Goal: Check status: Check status

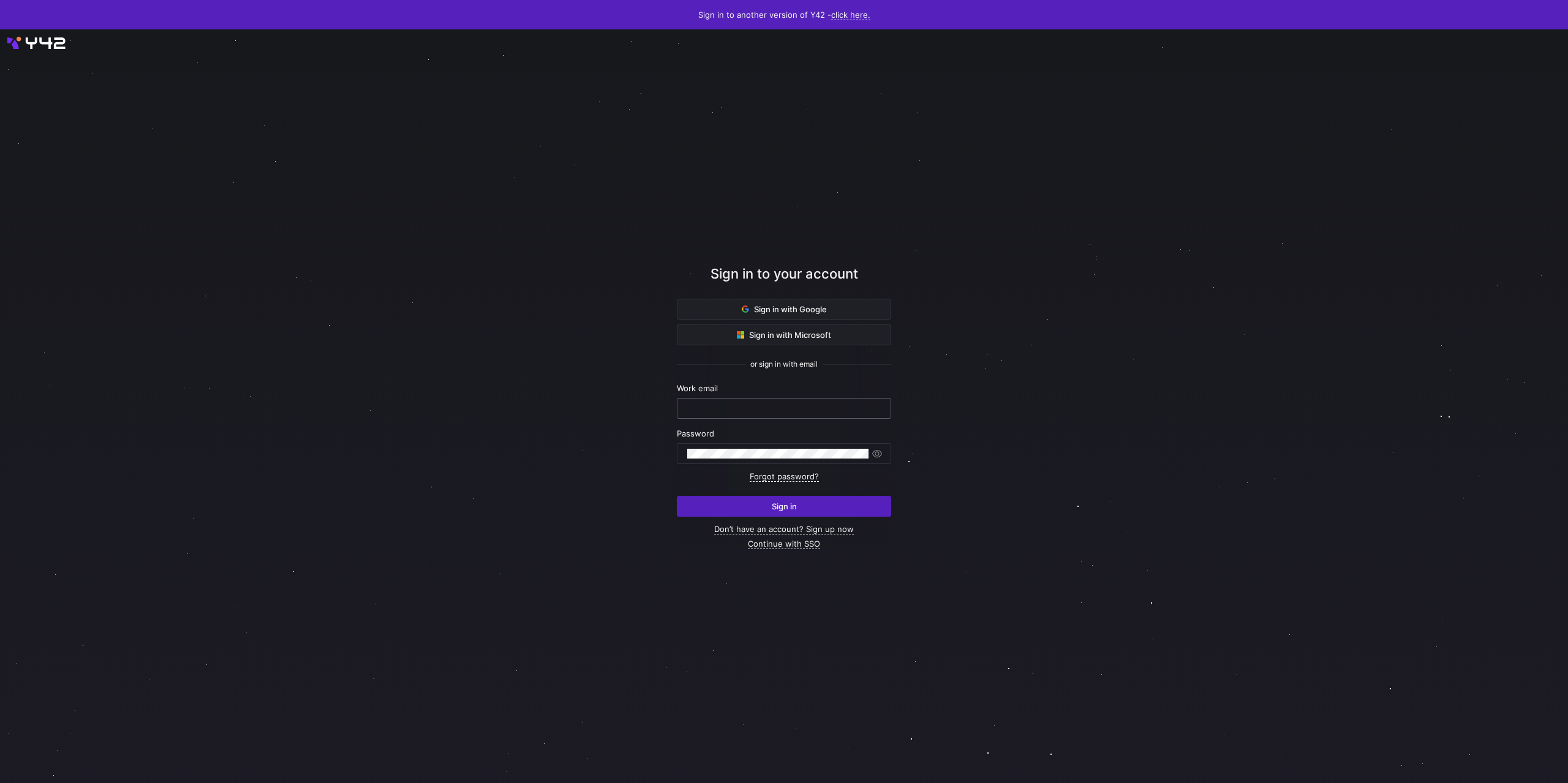
click at [763, 404] on input "text" at bounding box center [783, 408] width 193 height 10
type input "[PERSON_NAME][EMAIL_ADDRESS][DOMAIN_NAME]"
click at [677, 496] on button "Sign in" at bounding box center [783, 507] width 214 height 21
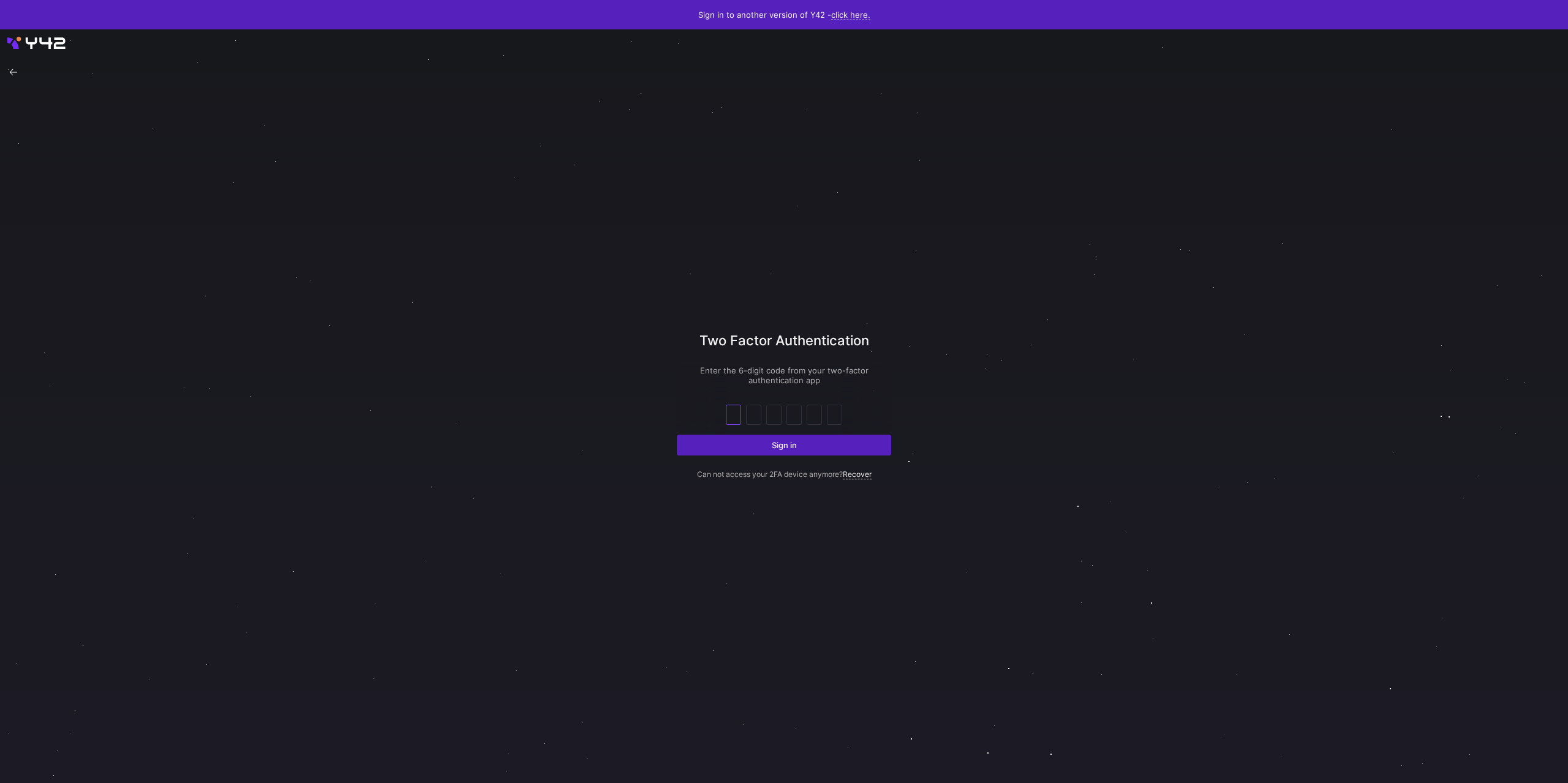
type input "6"
type input "8"
type input "4"
type input "5"
type input "9"
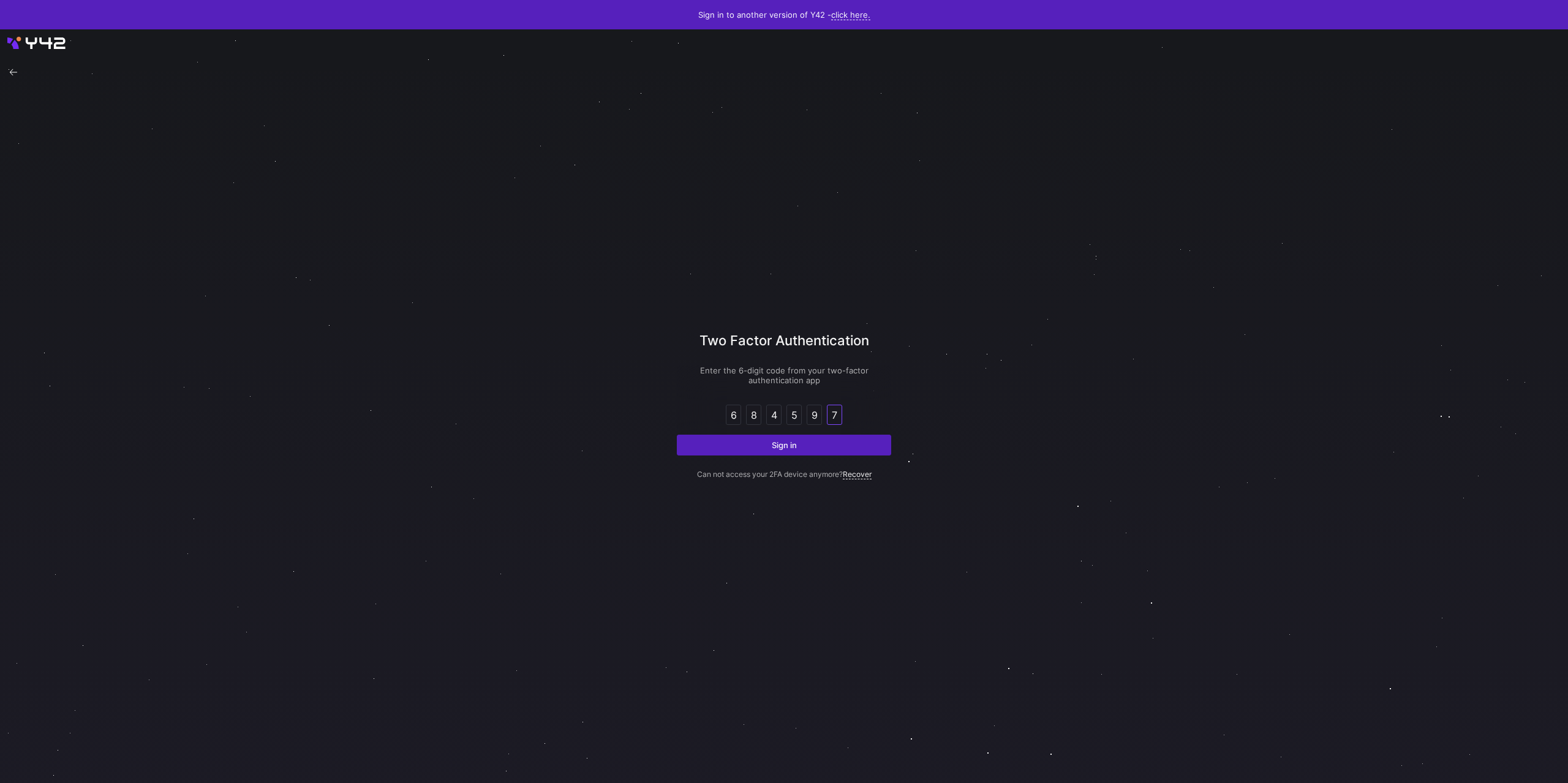
type input "7"
click at [677, 435] on button "Sign in" at bounding box center [783, 445] width 214 height 21
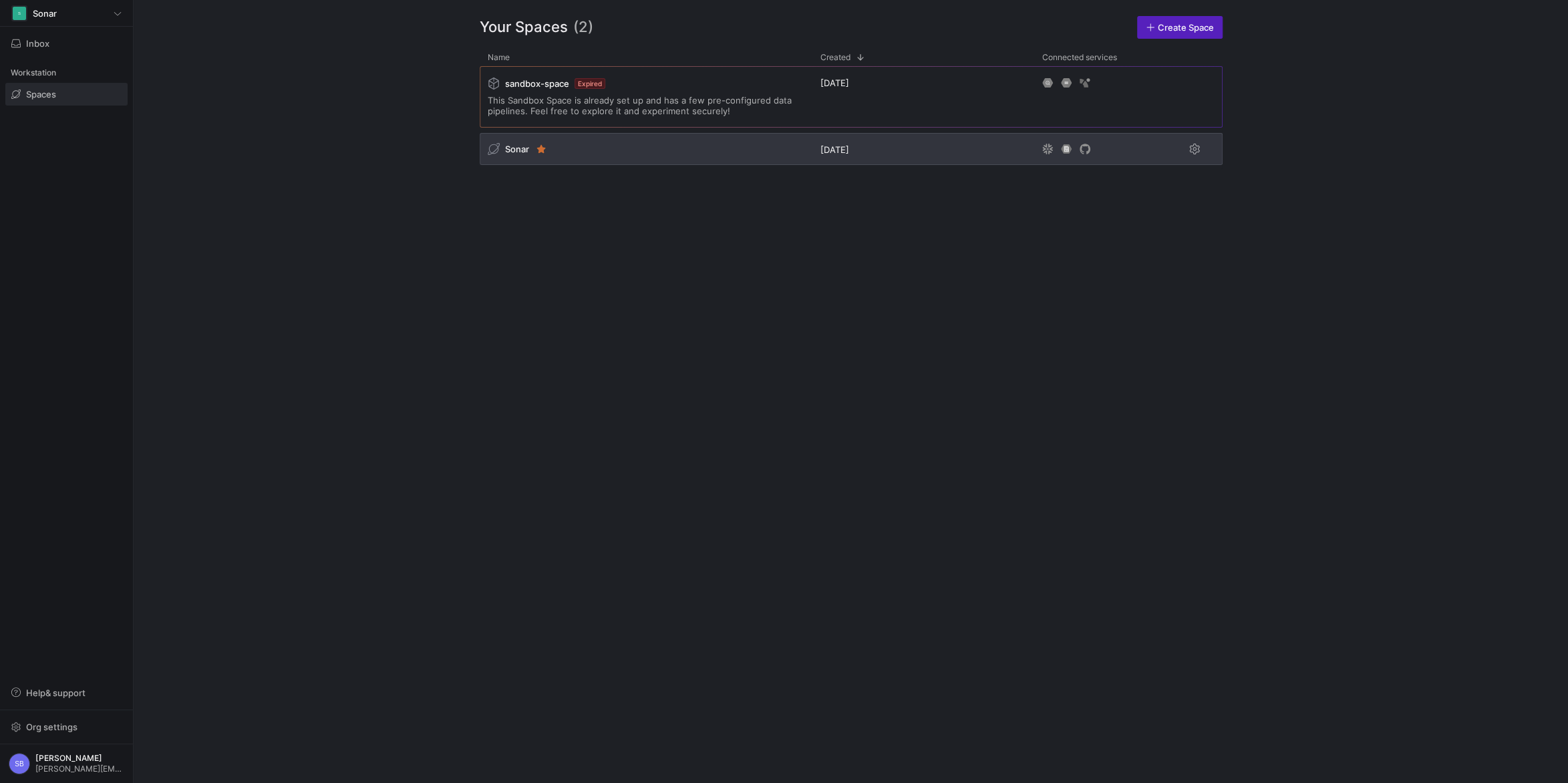
click at [509, 148] on span "Sonar" at bounding box center [516, 148] width 24 height 10
click at [513, 147] on span "Sonar" at bounding box center [516, 148] width 24 height 10
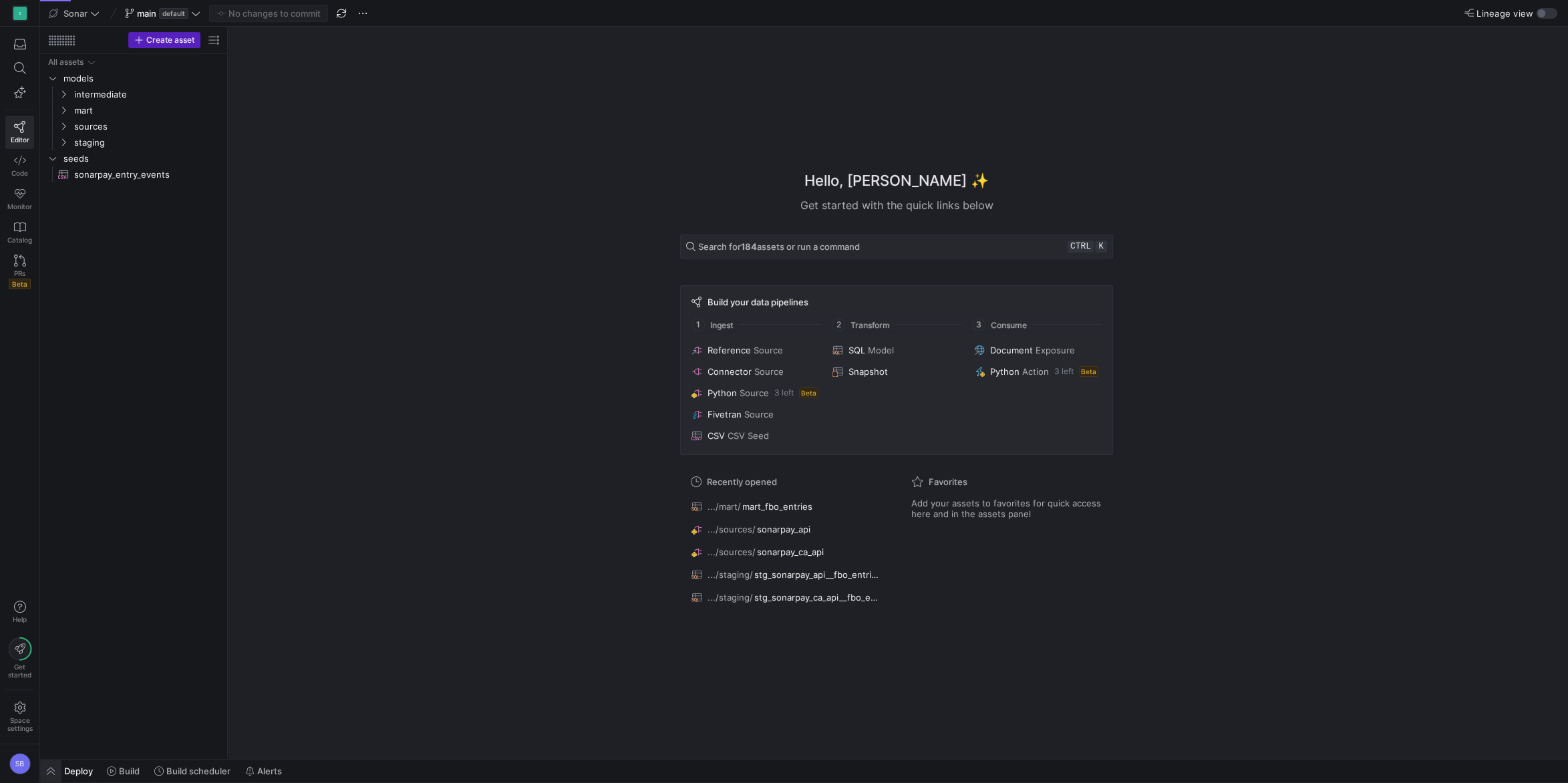
click at [48, 772] on span "button" at bounding box center [50, 772] width 22 height 23
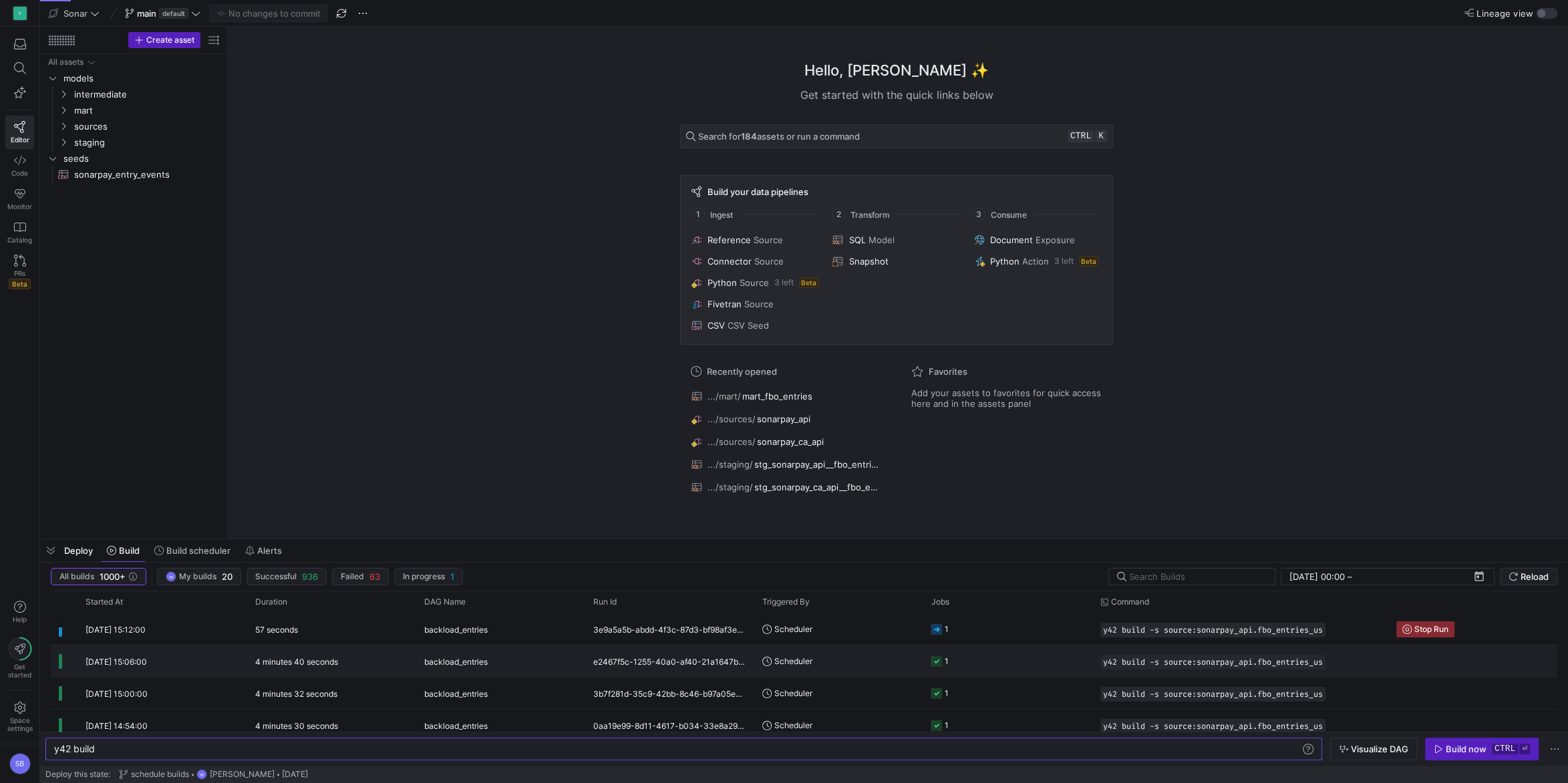
click at [290, 658] on y42-duration "4 minutes 40 seconds" at bounding box center [297, 662] width 83 height 10
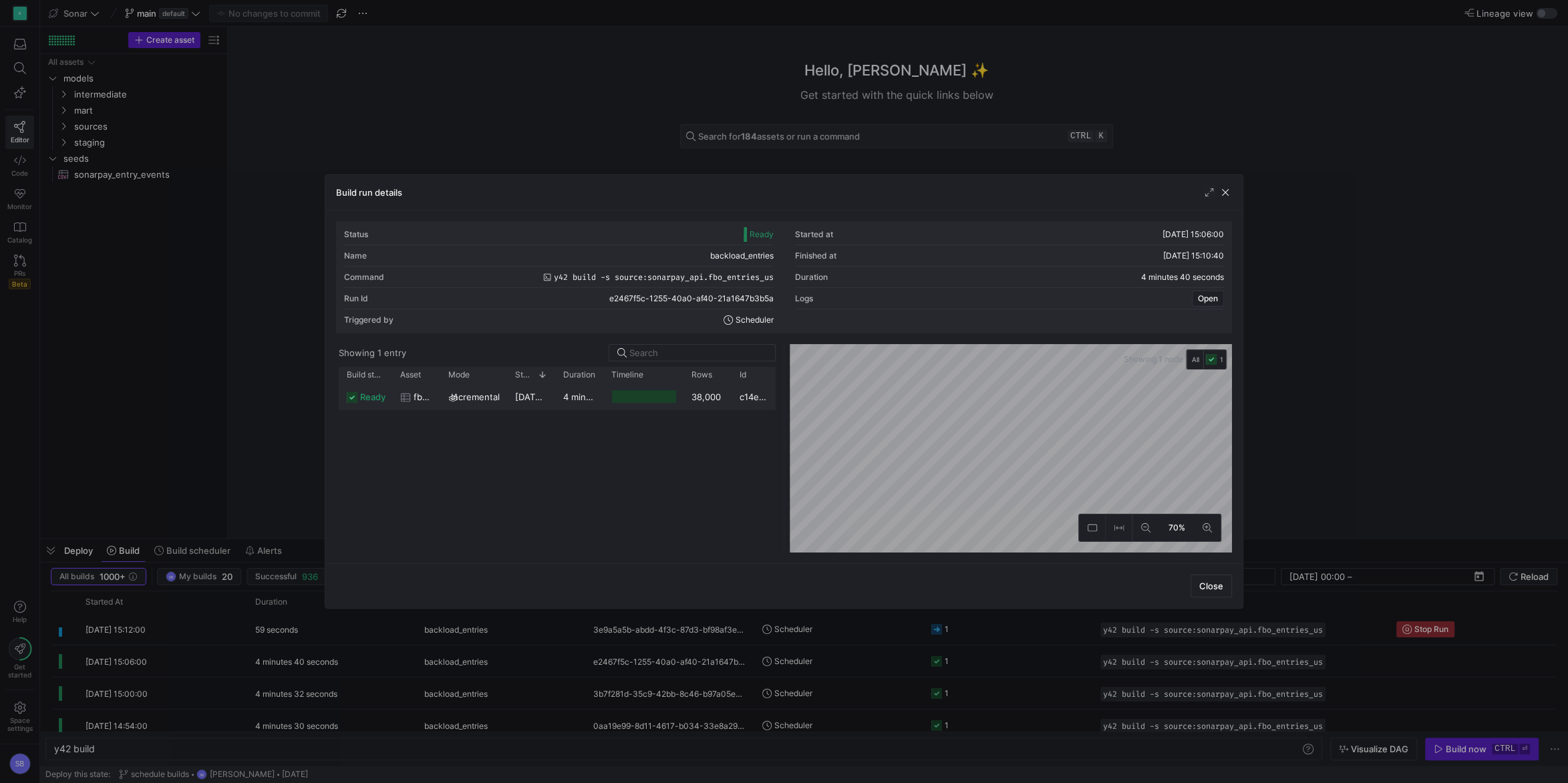
click at [558, 405] on div "4 minutes 38 seconds" at bounding box center [578, 397] width 48 height 26
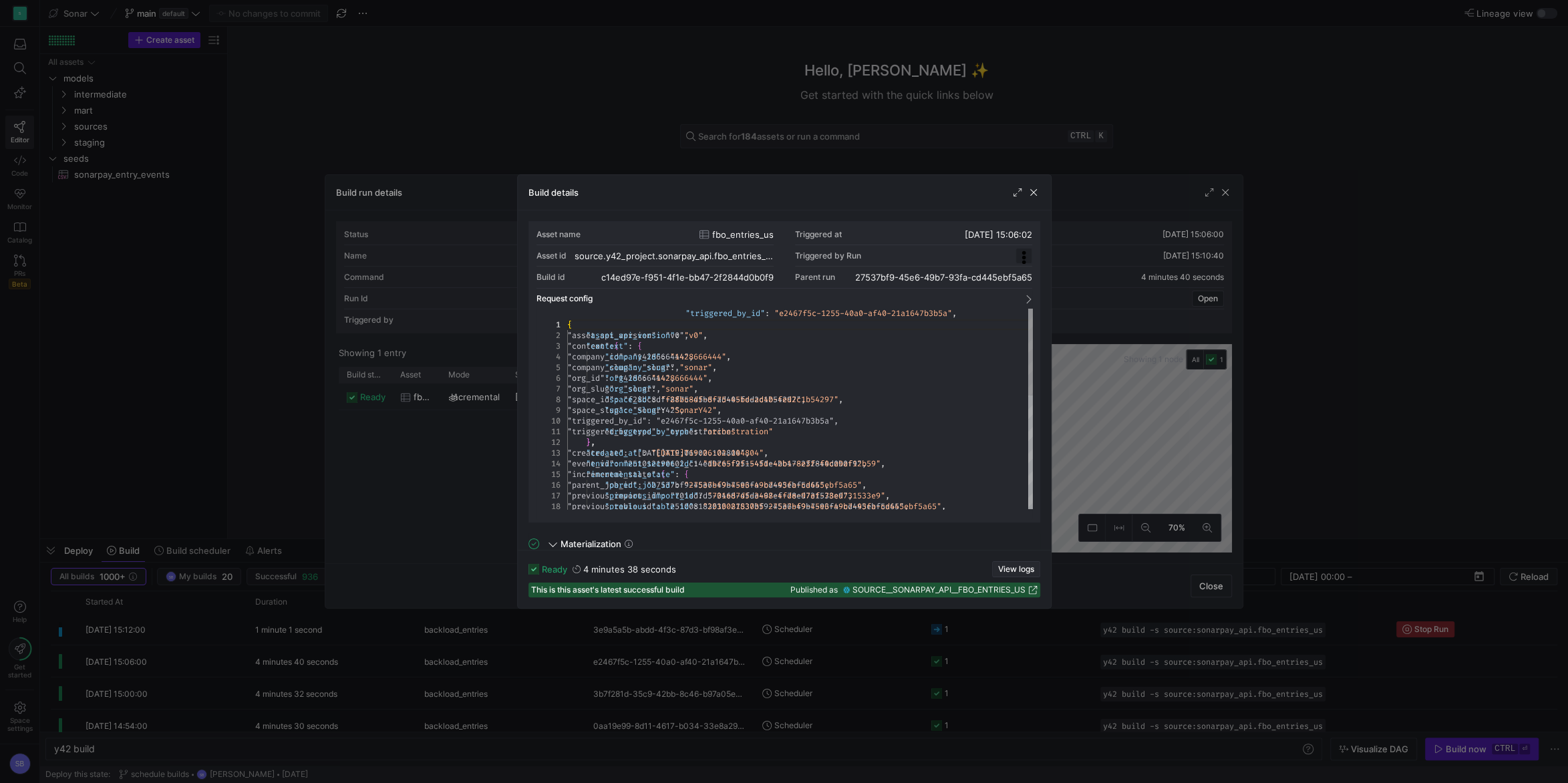
click at [1019, 565] on span "button" at bounding box center [1015, 569] width 46 height 15
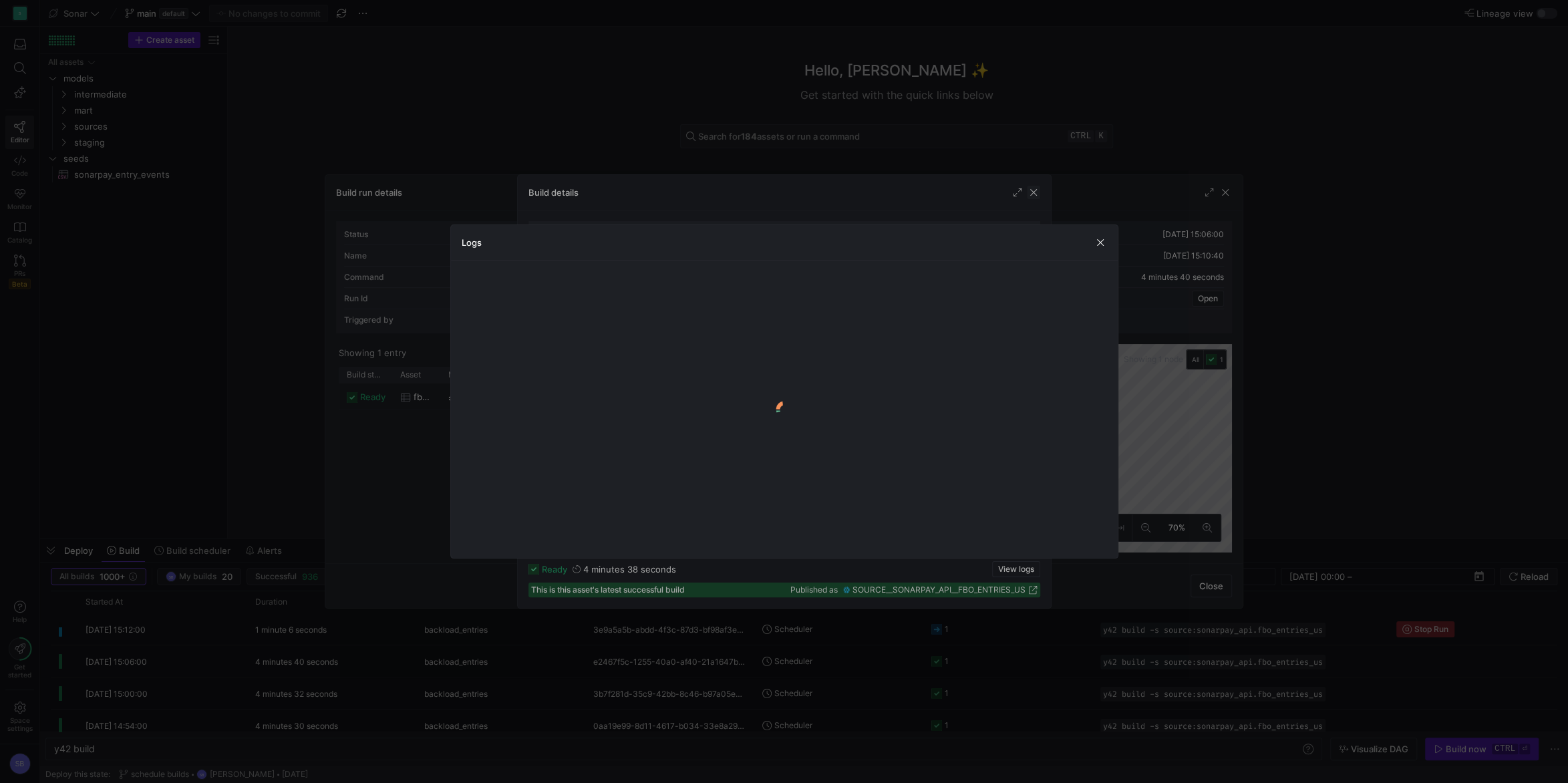
click at [1031, 195] on span "button" at bounding box center [1033, 193] width 13 height 13
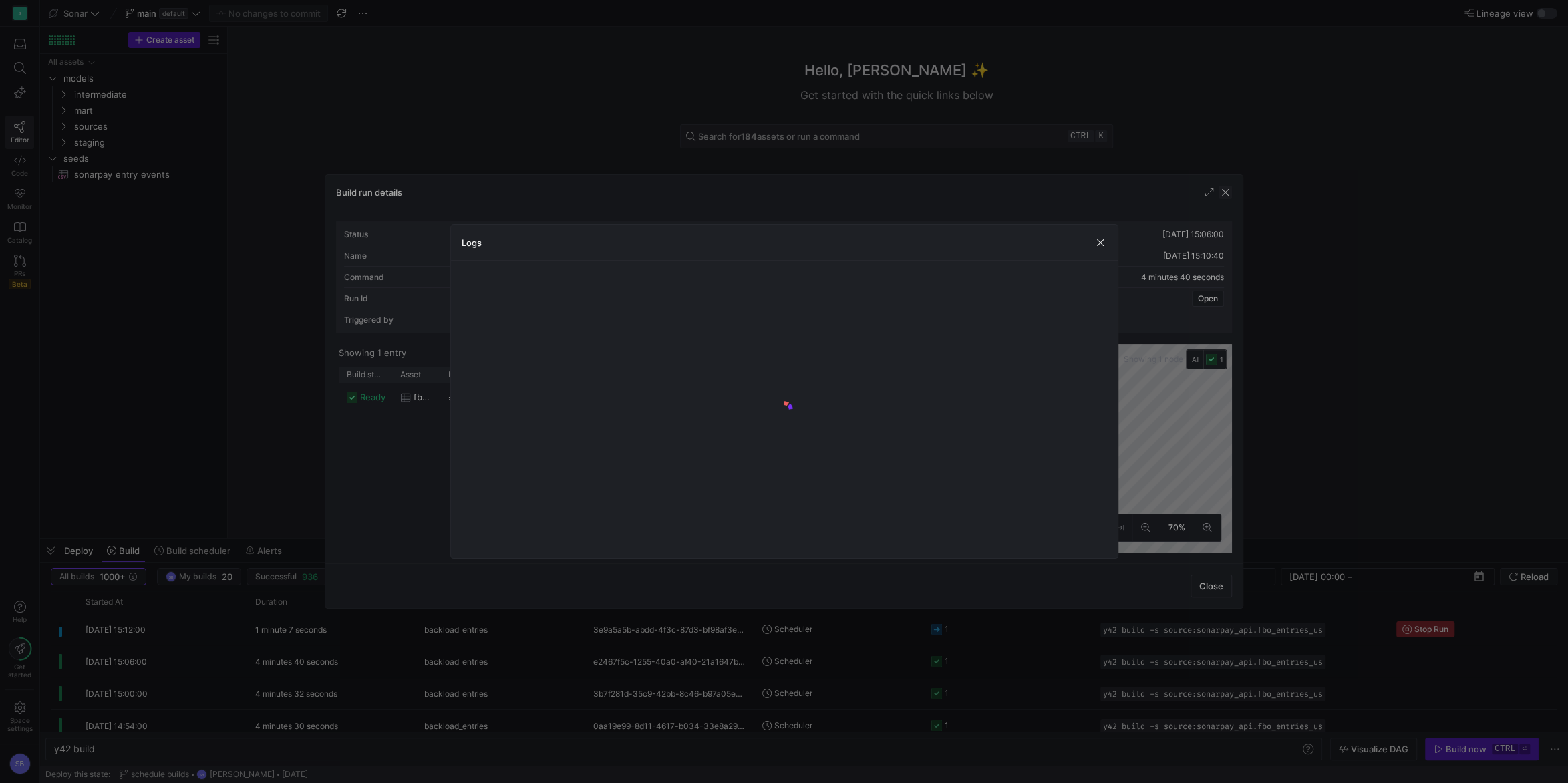
click at [1225, 190] on span "button" at bounding box center [1225, 193] width 13 height 13
